Goal: Task Accomplishment & Management: Complete application form

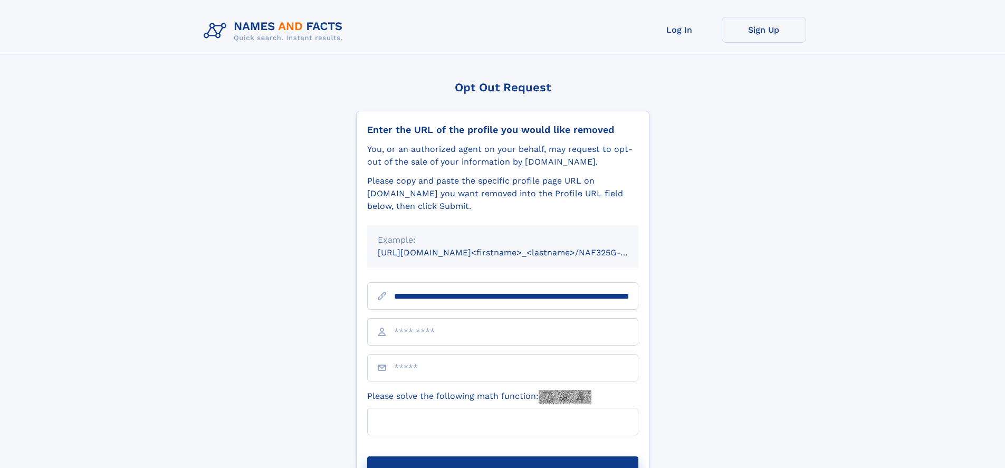
type input "**********"
type input "**"
click at [502, 456] on button "Submit Opt Out Request" at bounding box center [502, 473] width 271 height 34
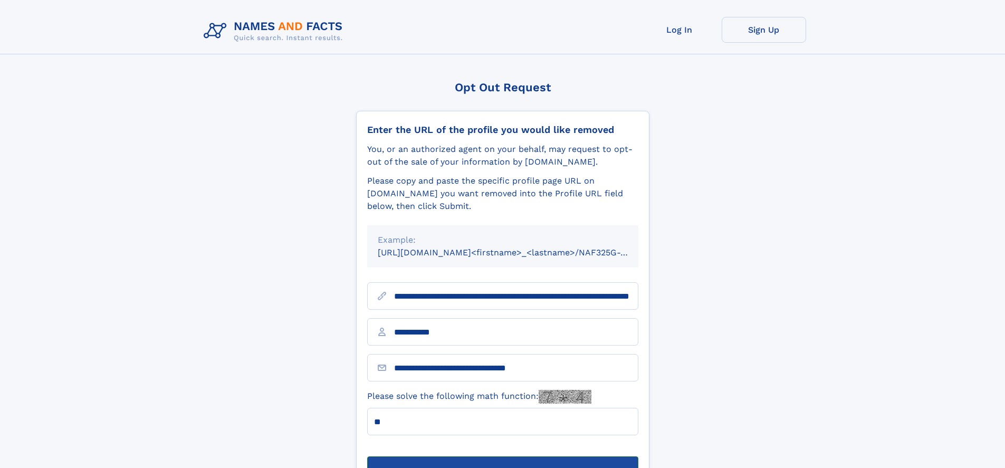
scroll to position [34, 0]
